Goal: Information Seeking & Learning: Learn about a topic

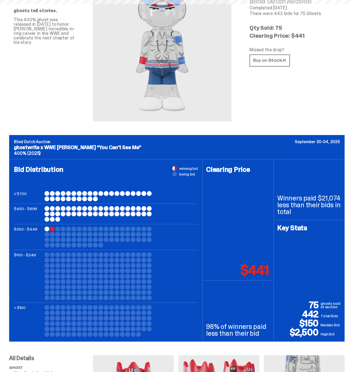
scroll to position [113, 0]
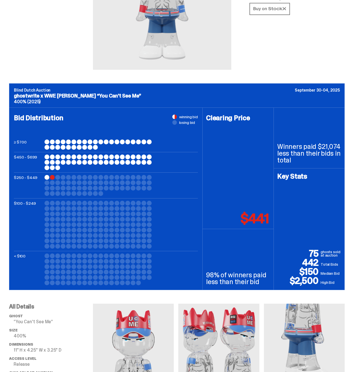
click at [52, 177] on div at bounding box center [52, 177] width 5 height 5
click at [44, 177] on div "$250 - $449" at bounding box center [106, 185] width 184 height 21
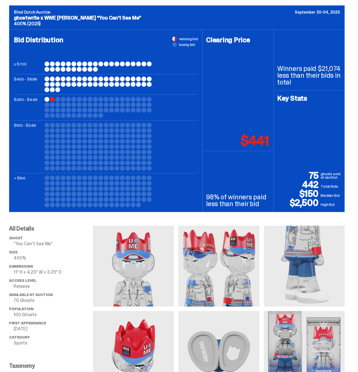
scroll to position [57, 0]
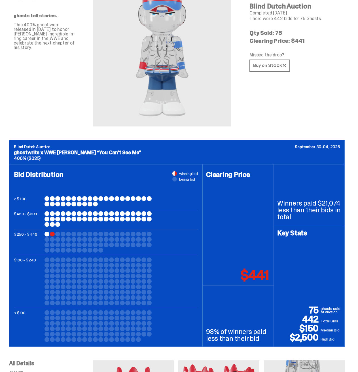
click at [67, 200] on div at bounding box center [68, 198] width 5 height 5
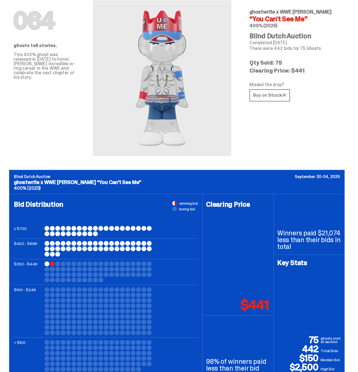
scroll to position [0, 0]
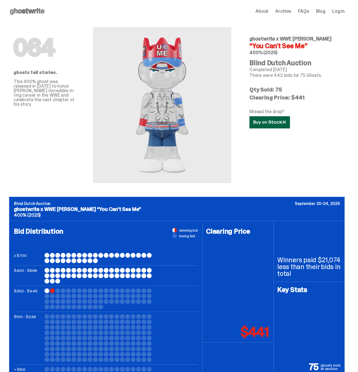
click at [266, 121] on use at bounding box center [269, 122] width 32 height 4
click at [51, 291] on div at bounding box center [52, 290] width 5 height 5
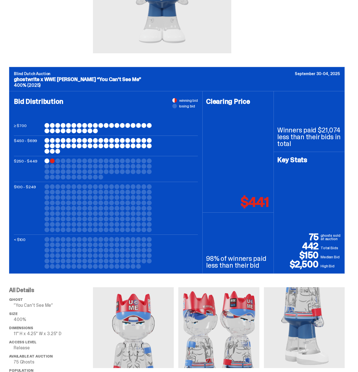
scroll to position [142, 0]
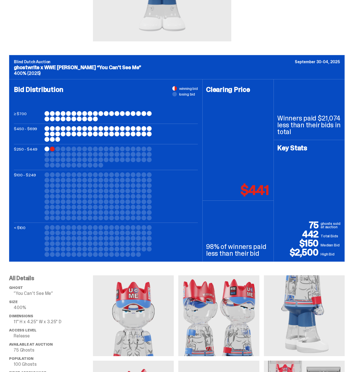
click at [130, 245] on div at bounding box center [127, 243] width 5 height 5
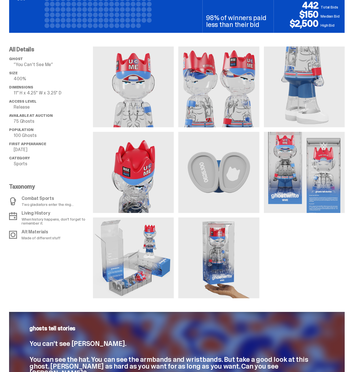
scroll to position [425, 0]
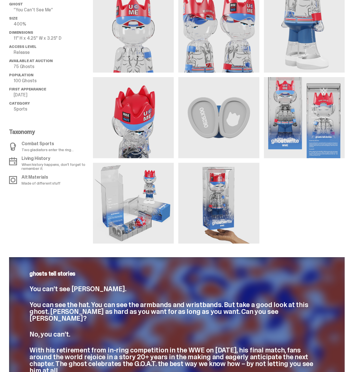
click at [306, 137] on img at bounding box center [304, 117] width 81 height 81
click at [295, 134] on img at bounding box center [304, 117] width 81 height 81
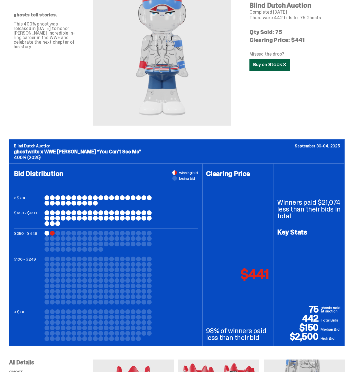
scroll to position [0, 0]
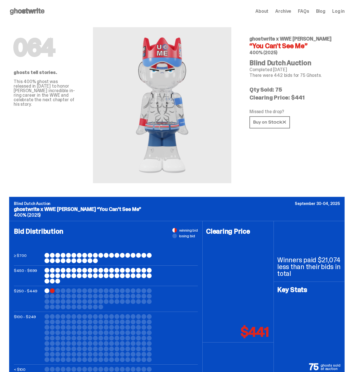
click at [38, 57] on h1 "064" at bounding box center [44, 47] width 61 height 23
click at [74, 57] on h1 "064" at bounding box center [44, 47] width 61 height 23
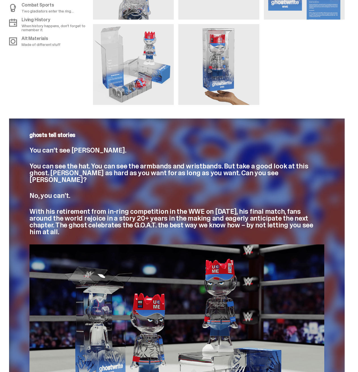
scroll to position [541, 0]
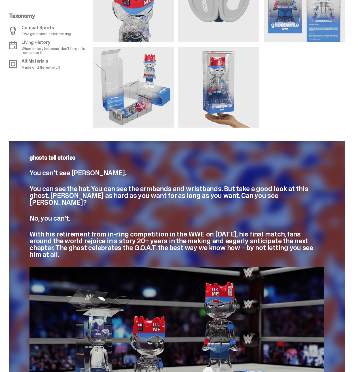
drag, startPoint x: 102, startPoint y: 275, endPoint x: 83, endPoint y: 266, distance: 21.2
click at [83, 267] on img at bounding box center [176, 350] width 295 height 166
click at [105, 244] on span "With his retirement from in-ring competition in the WWE on [DATE], his final ma…" at bounding box center [171, 244] width 284 height 29
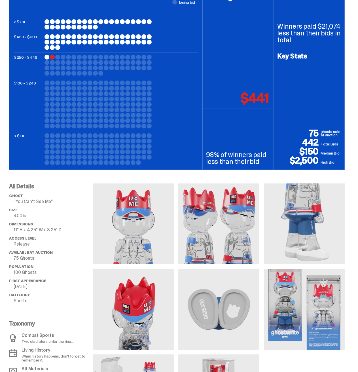
scroll to position [144, 0]
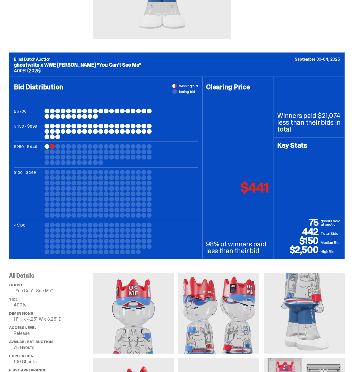
drag, startPoint x: 305, startPoint y: 251, endPoint x: 320, endPoint y: 251, distance: 15.3
click at [320, 251] on p "$2,500" at bounding box center [298, 249] width 43 height 9
click at [286, 246] on p "$2,500" at bounding box center [298, 249] width 43 height 9
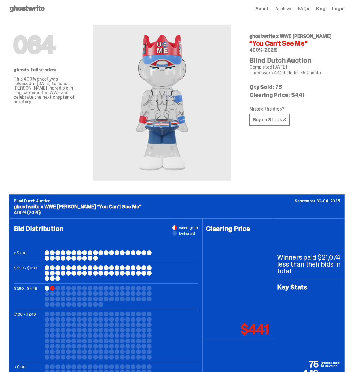
scroll to position [0, 0]
